Goal: Task Accomplishment & Management: Manage account settings

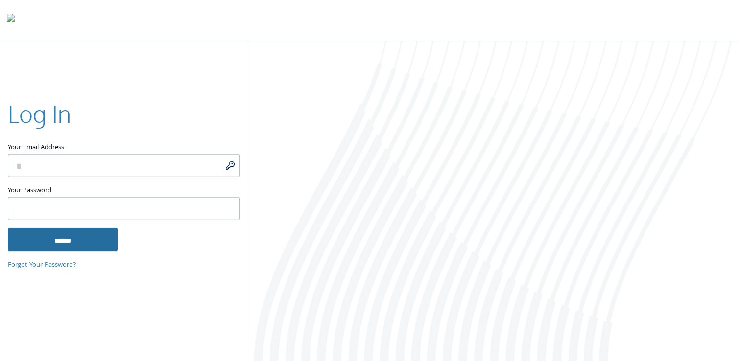
type input "**********"
click at [84, 239] on input "******" at bounding box center [63, 240] width 110 height 24
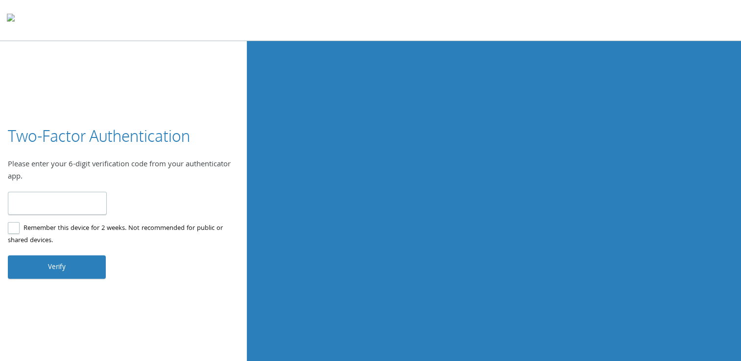
type input "******"
